Goal: Find contact information: Find contact information

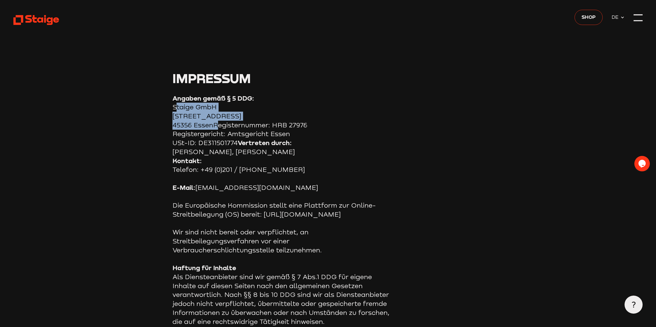
drag, startPoint x: 213, startPoint y: 125, endPoint x: 174, endPoint y: 110, distance: 42.2
copy section "Staige GmbH Hafenstraße 100 45356 Essen"
drag, startPoint x: 213, startPoint y: 127, endPoint x: 172, endPoint y: 110, distance: 44.3
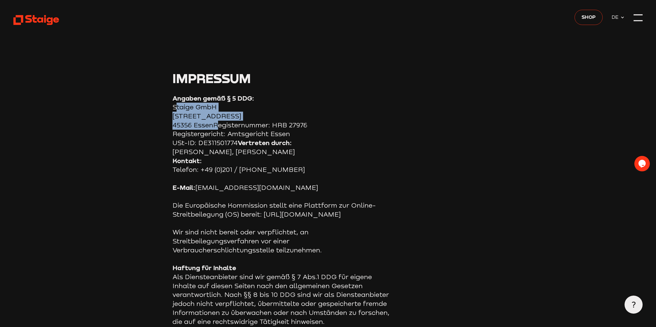
copy section "Staige GmbH Hafenstraße 100 45356 Essen"
